Goal: Find specific page/section: Find specific page/section

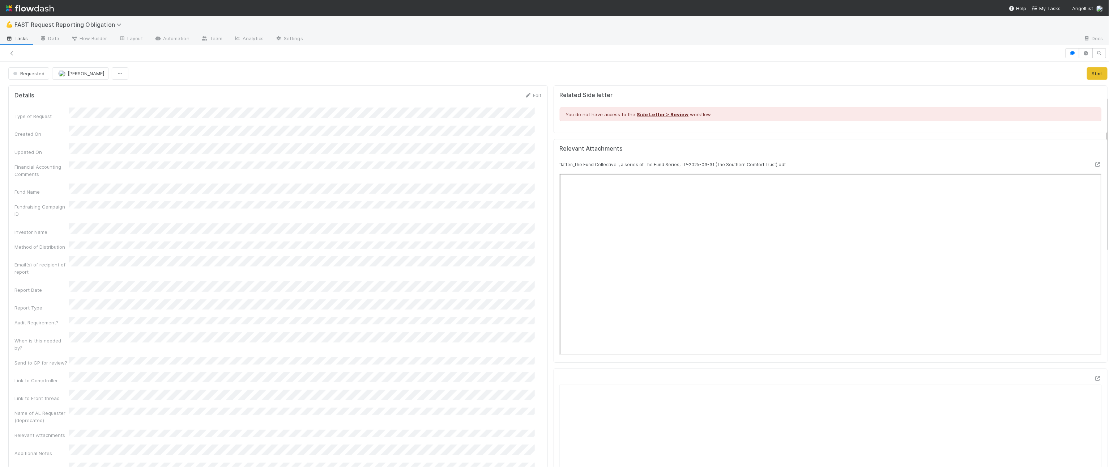
scroll to position [90, 0]
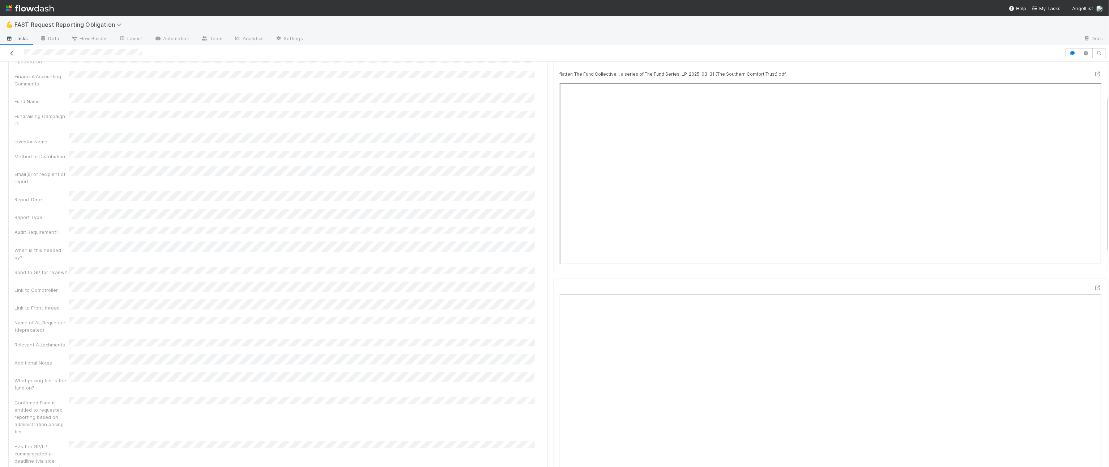
click at [12, 52] on icon at bounding box center [11, 53] width 7 height 5
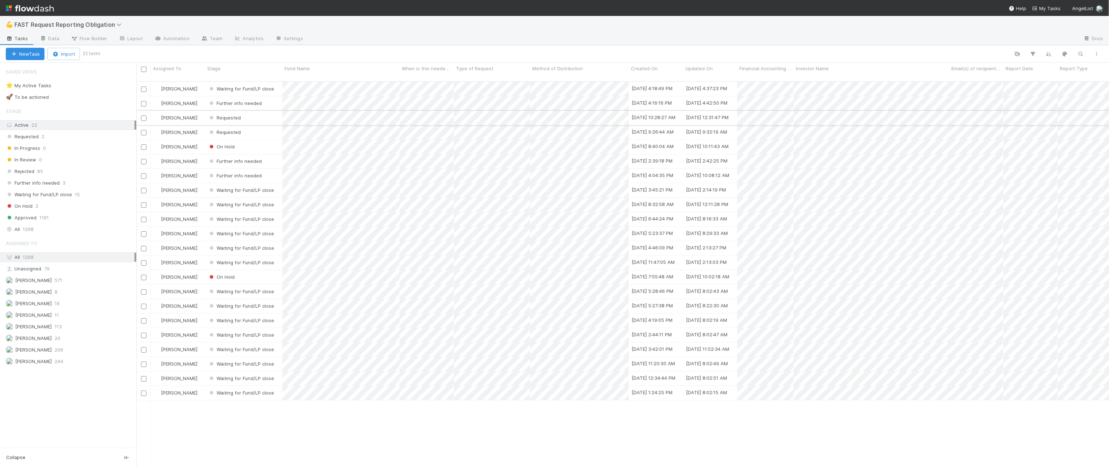
scroll to position [384, 966]
click at [23, 234] on span "1268" at bounding box center [28, 229] width 11 height 9
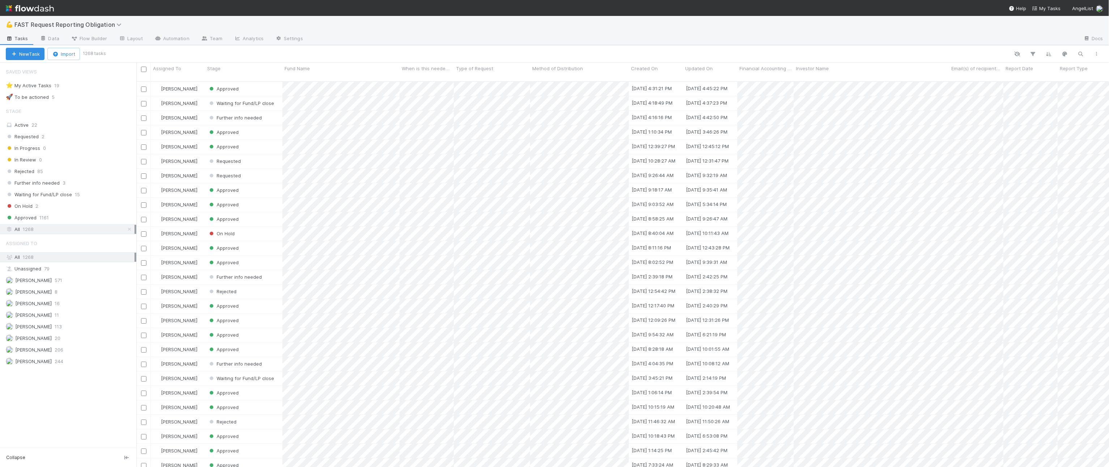
scroll to position [384, 966]
click at [1037, 51] on icon "button" at bounding box center [1033, 54] width 7 height 7
click at [965, 75] on button "Add Filter" at bounding box center [922, 76] width 217 height 10
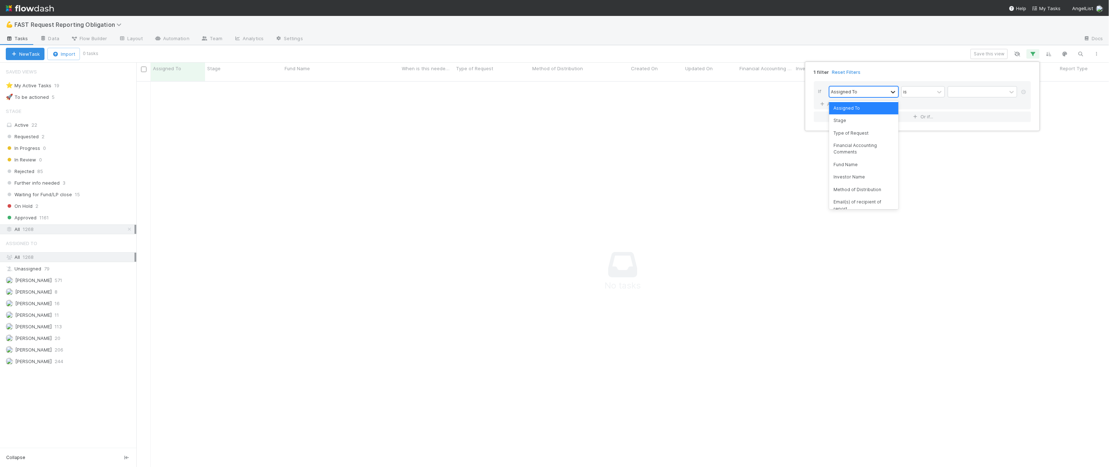
click at [894, 90] on icon at bounding box center [893, 91] width 7 height 7
click at [856, 170] on div "Assigned To Stage Type of Request Financial Accounting Comments Fund Name Inves…" at bounding box center [863, 155] width 69 height 108
click at [856, 169] on div "Fund Name" at bounding box center [863, 164] width 69 height 12
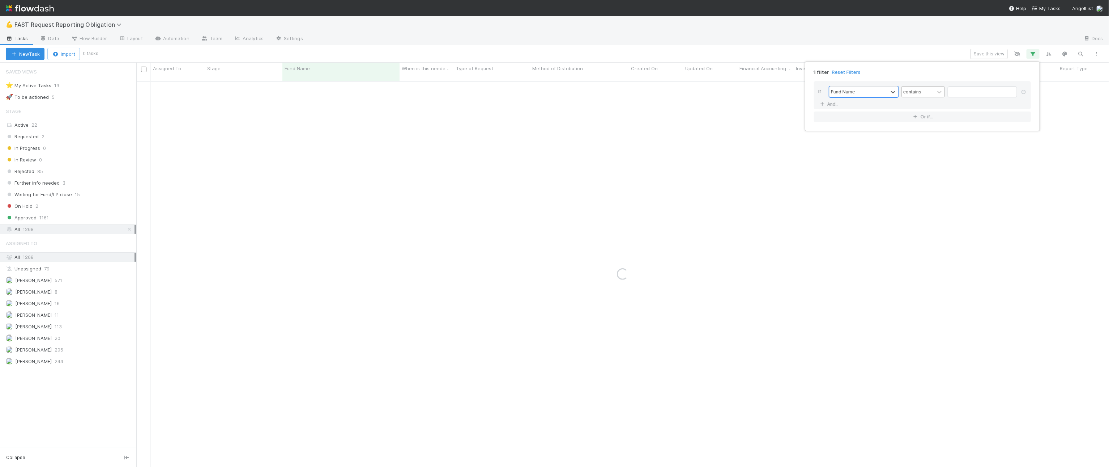
click at [932, 88] on div "contains" at bounding box center [918, 91] width 33 height 10
click at [959, 91] on input "text" at bounding box center [982, 91] width 69 height 11
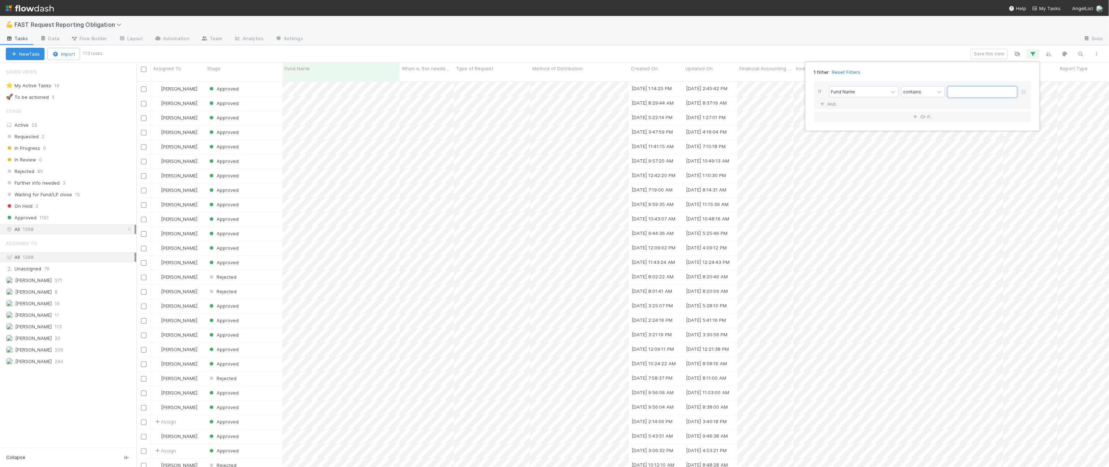
click at [959, 91] on input "text" at bounding box center [982, 91] width 69 height 11
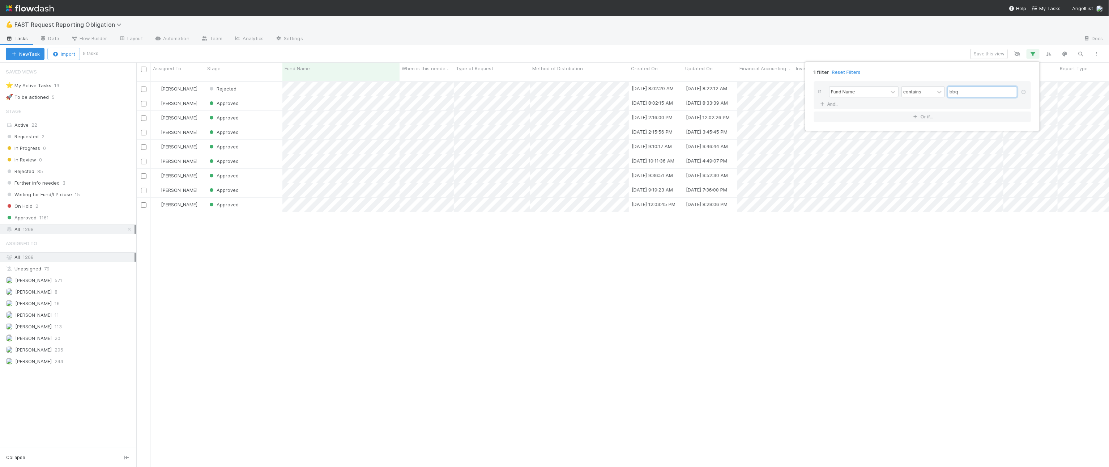
scroll to position [384, 966]
type input "bbq"
click at [306, 48] on div "1 filter Reset Filters If Fund Name contains bbq And.. Or if..." at bounding box center [554, 233] width 1109 height 467
click at [260, 97] on div "Approved" at bounding box center [243, 103] width 77 height 14
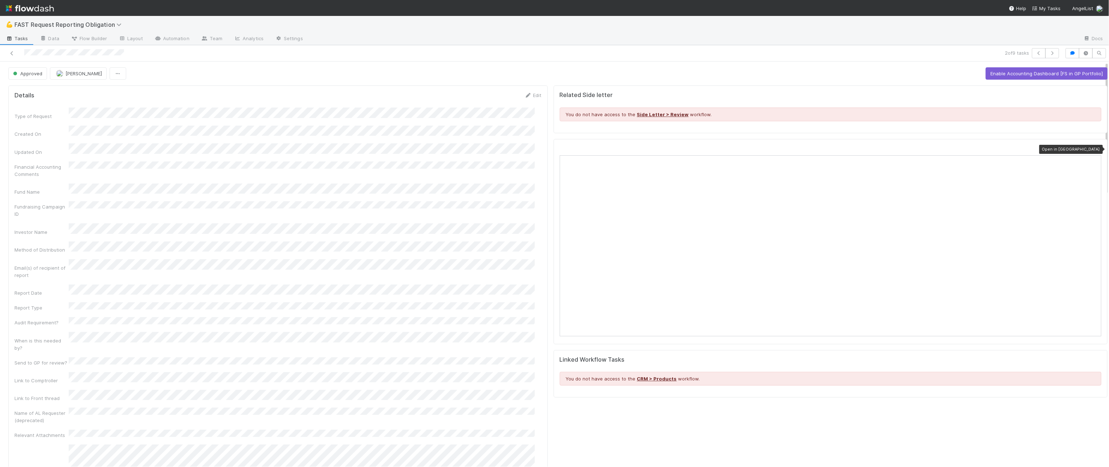
click at [1094, 149] on icon at bounding box center [1097, 148] width 7 height 5
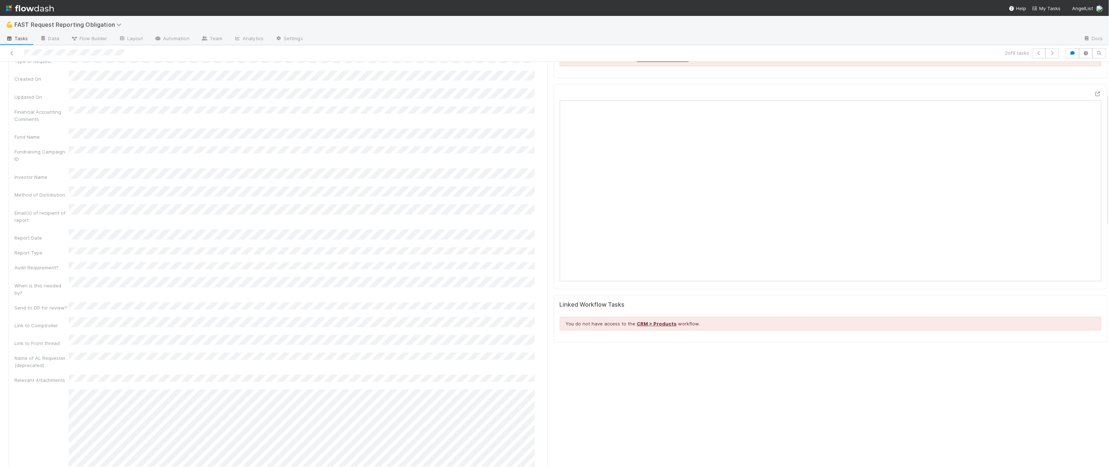
scroll to position [99, 0]
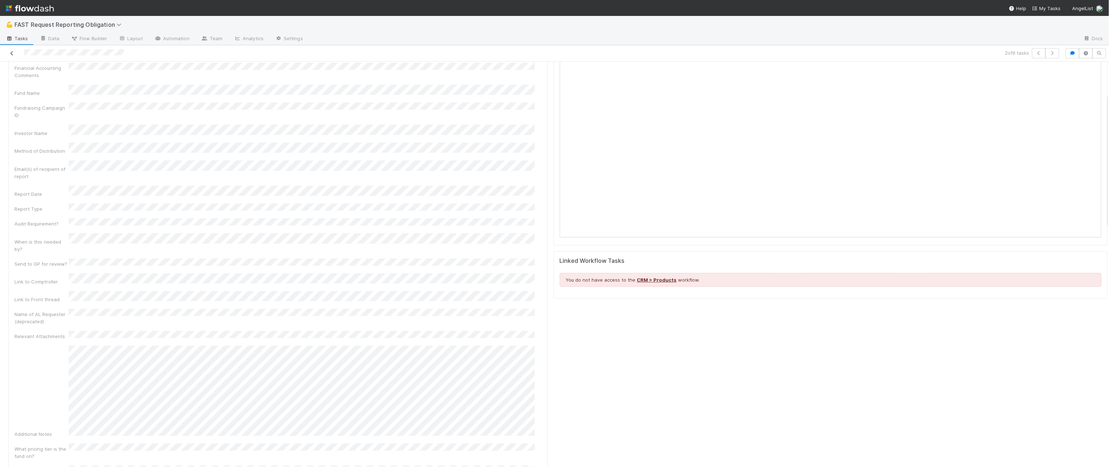
click at [12, 51] on icon at bounding box center [11, 53] width 7 height 5
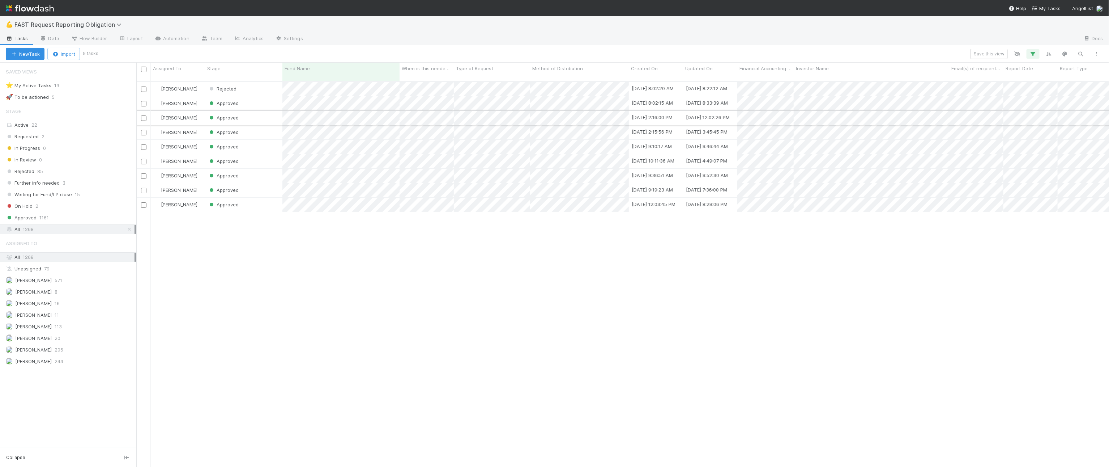
scroll to position [384, 966]
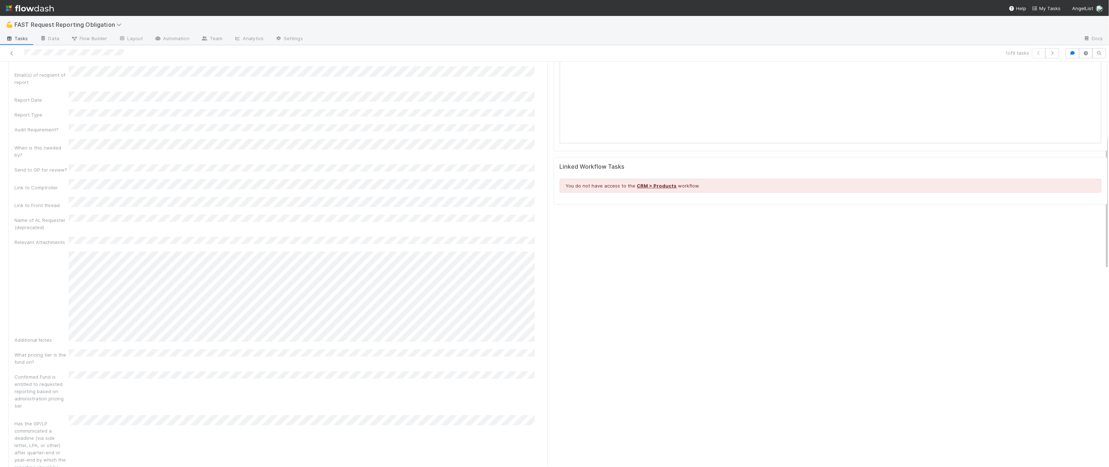
scroll to position [226, 0]
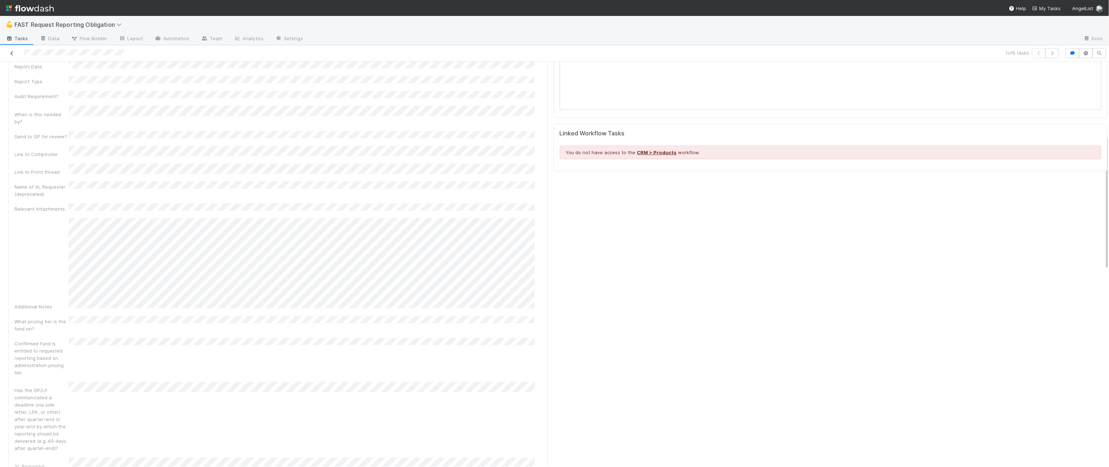
click at [13, 51] on icon at bounding box center [11, 53] width 7 height 5
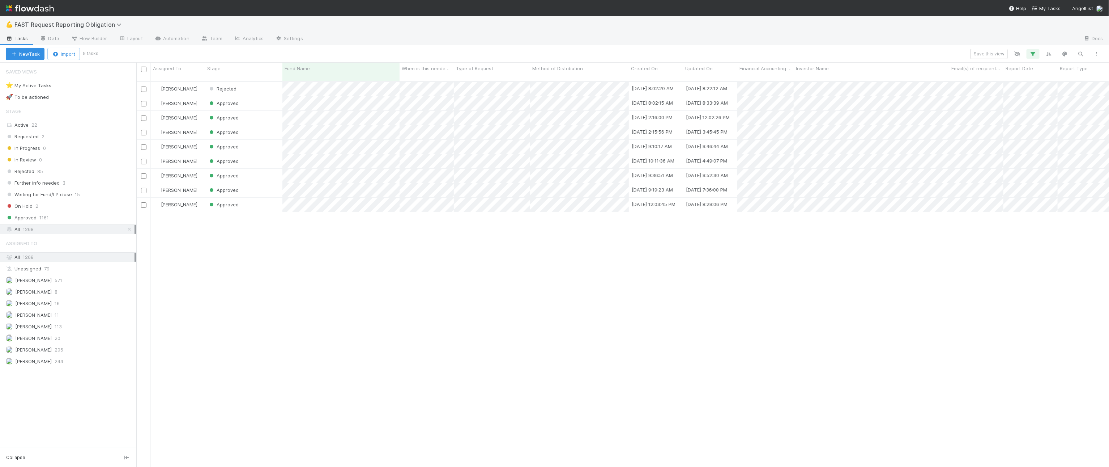
scroll to position [384, 966]
click at [272, 96] on div "Approved" at bounding box center [243, 103] width 77 height 14
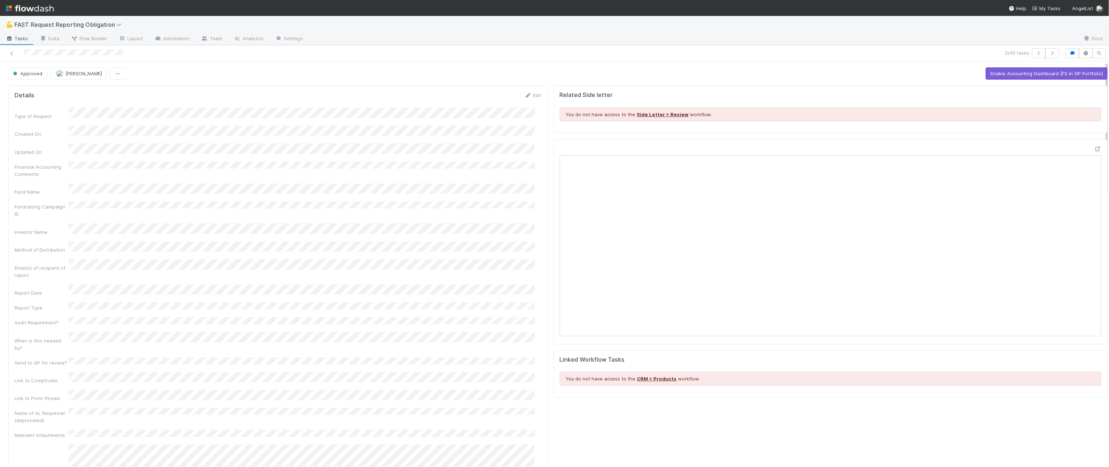
click at [500, 57] on div at bounding box center [268, 53] width 531 height 10
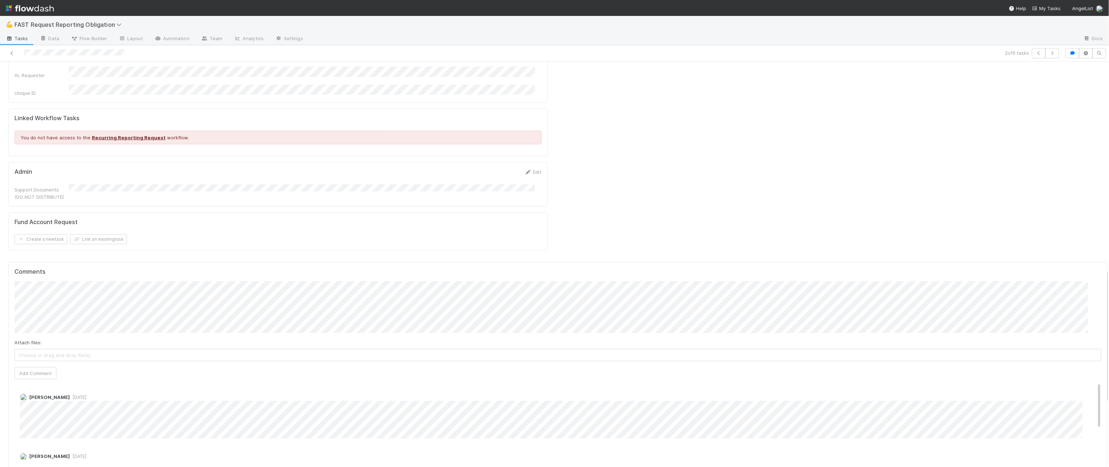
scroll to position [588, 0]
